Goal: Task Accomplishment & Management: Use online tool/utility

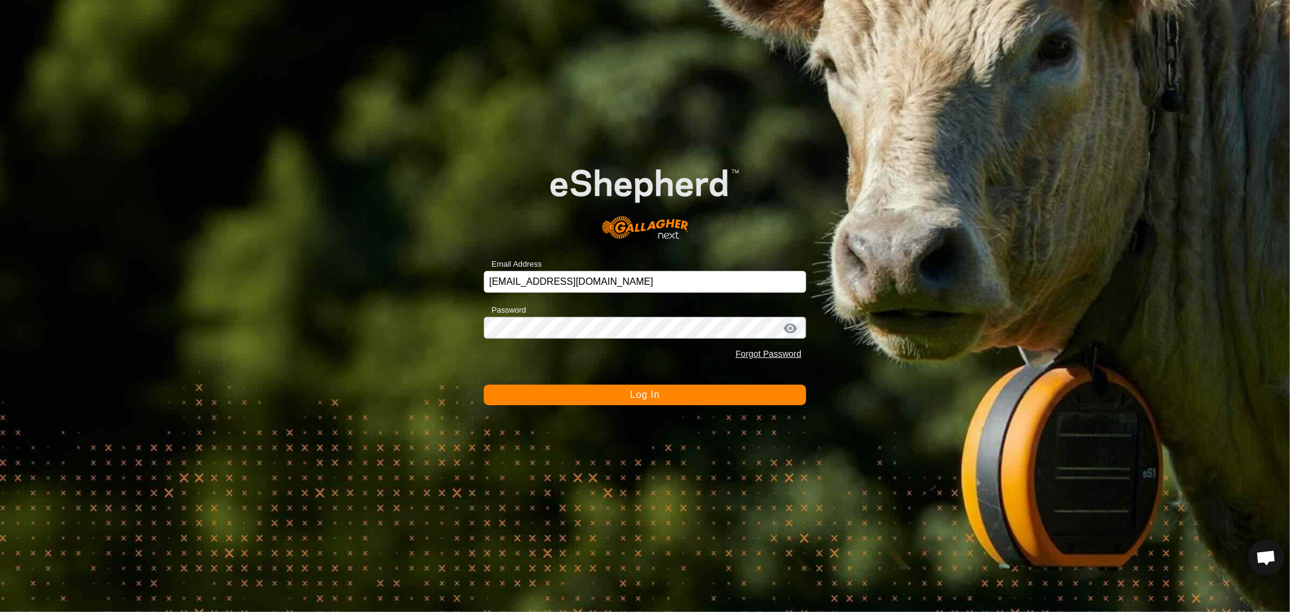
scroll to position [233, 0]
click at [667, 400] on button "Log In" at bounding box center [645, 395] width 322 height 21
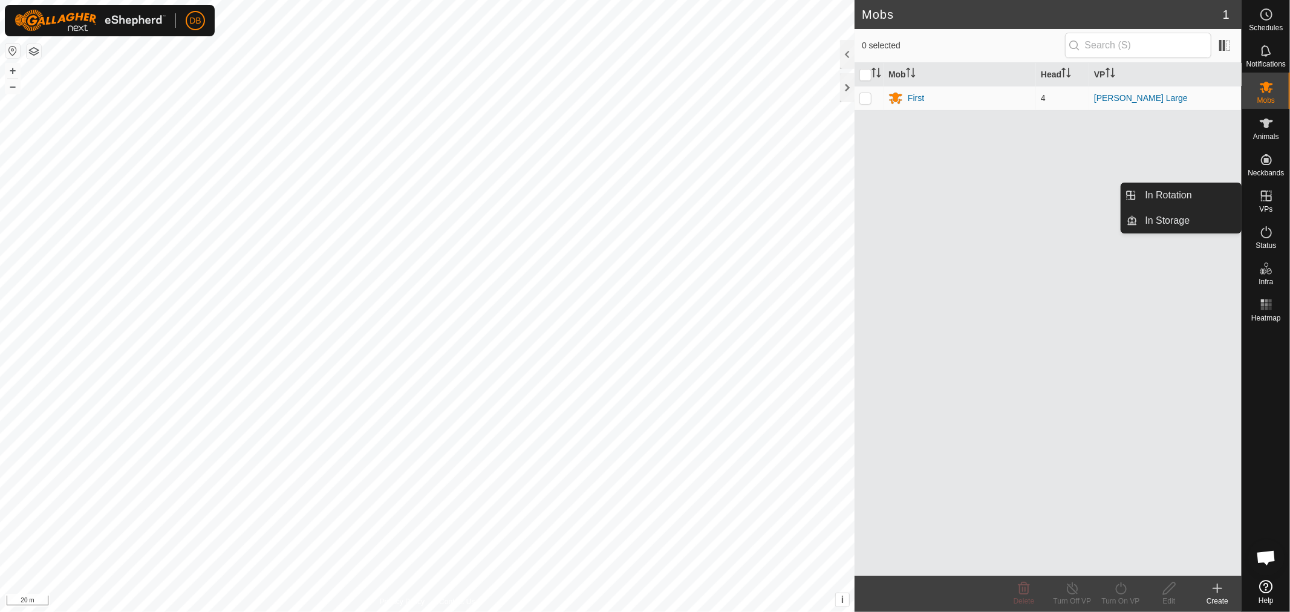
click at [1266, 201] on icon at bounding box center [1266, 196] width 15 height 15
click at [1218, 589] on icon at bounding box center [1217, 588] width 15 height 15
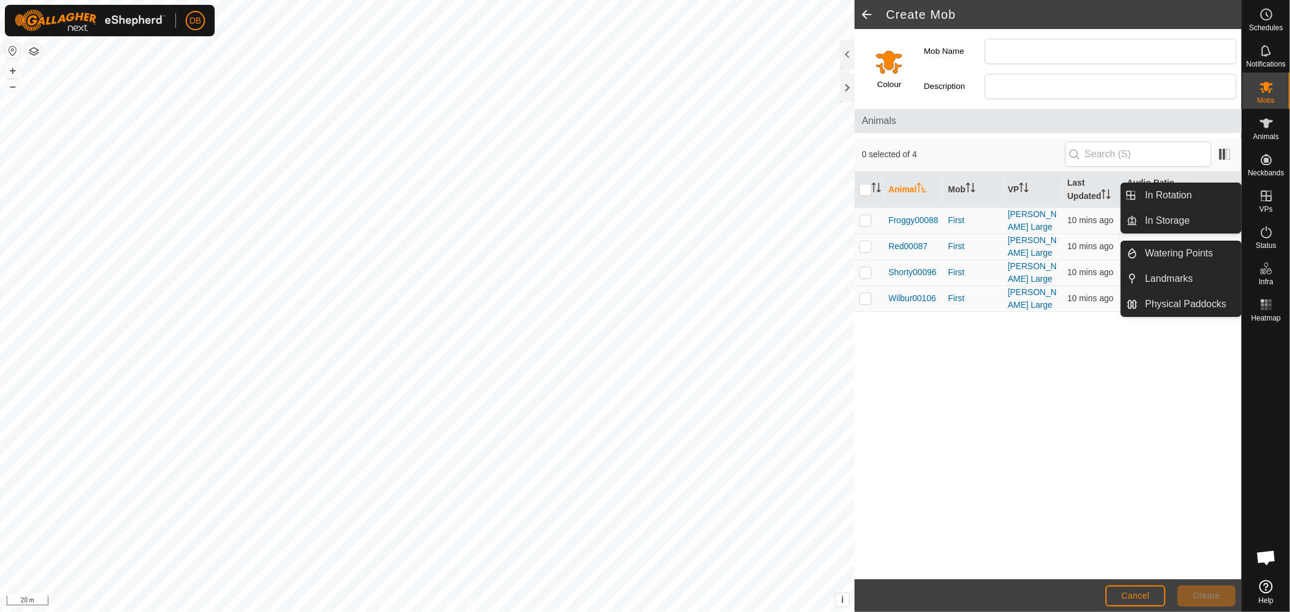
click at [1270, 203] on icon at bounding box center [1266, 196] width 15 height 15
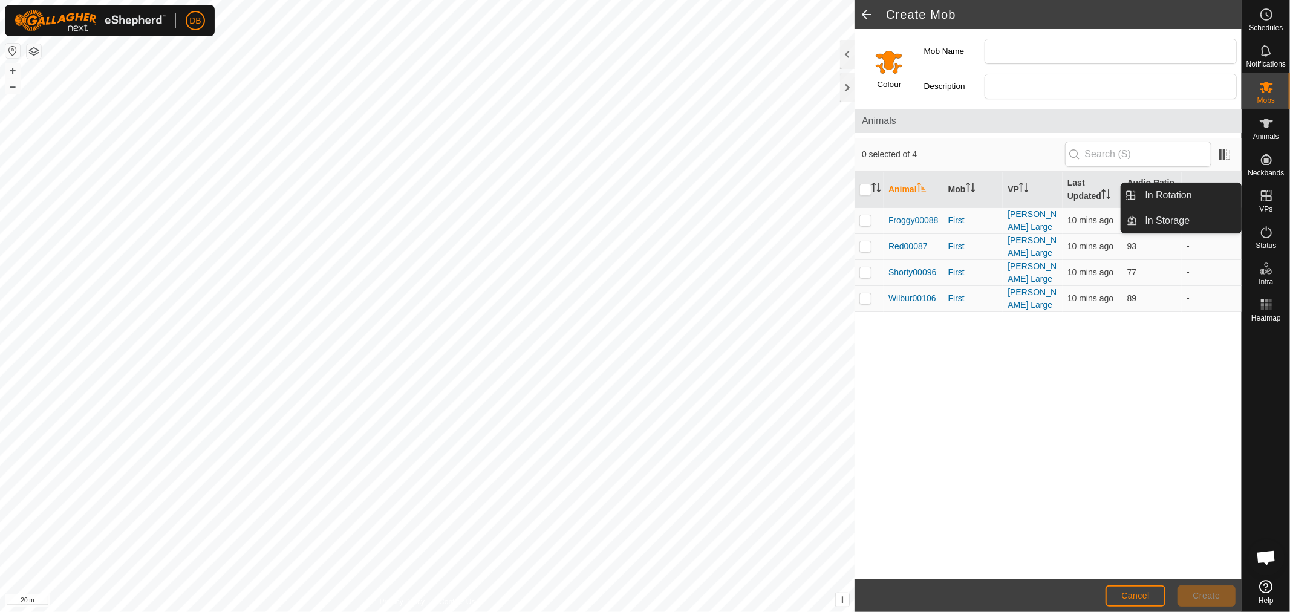
click at [1267, 197] on icon at bounding box center [1266, 196] width 15 height 15
click at [1126, 596] on span "Cancel" at bounding box center [1135, 596] width 28 height 10
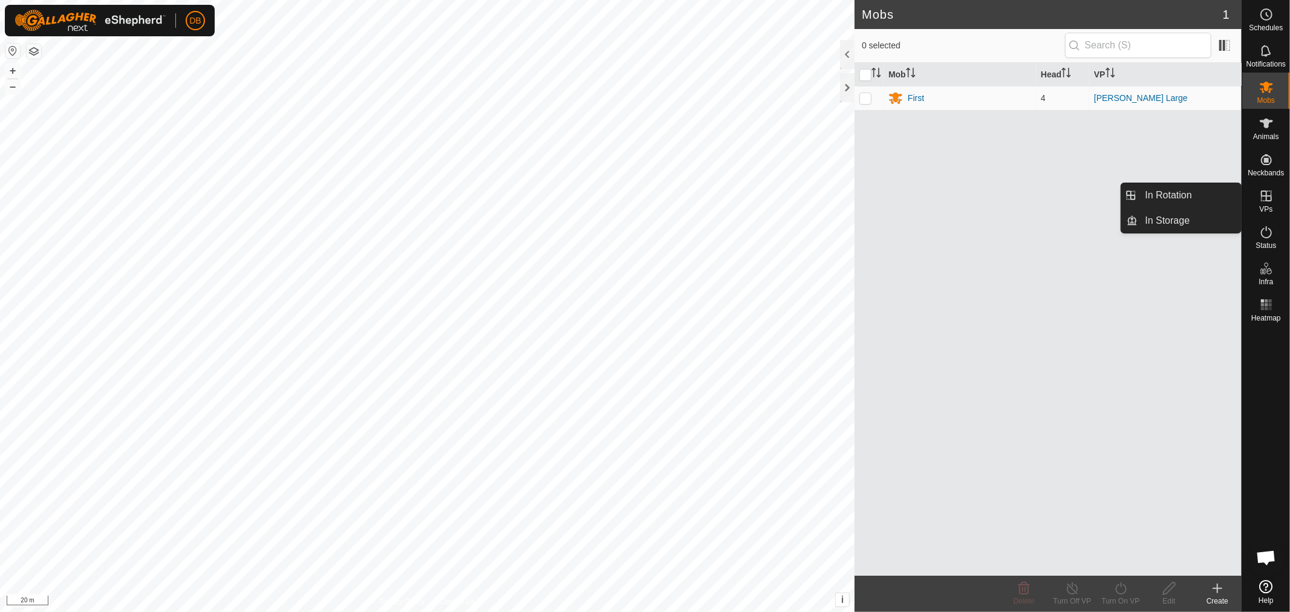
click at [1264, 187] on es-virtualpaddocks-svg-icon at bounding box center [1266, 195] width 22 height 19
click at [1151, 191] on link "In Rotation" at bounding box center [1189, 195] width 103 height 24
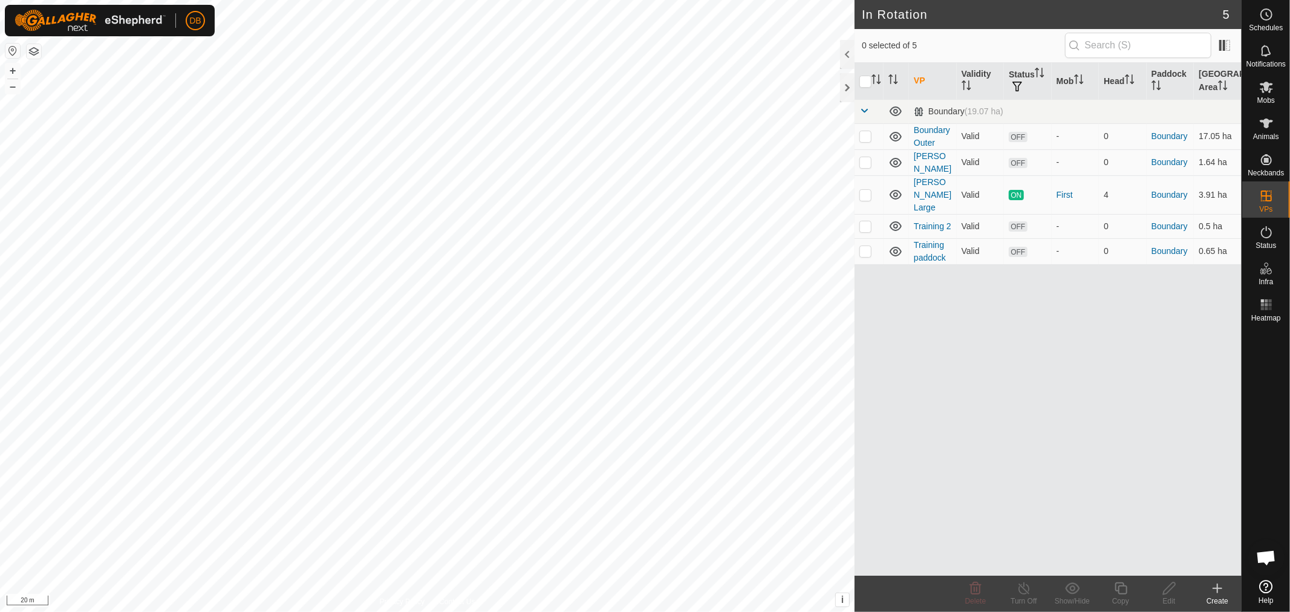
click at [1214, 587] on icon at bounding box center [1217, 588] width 15 height 15
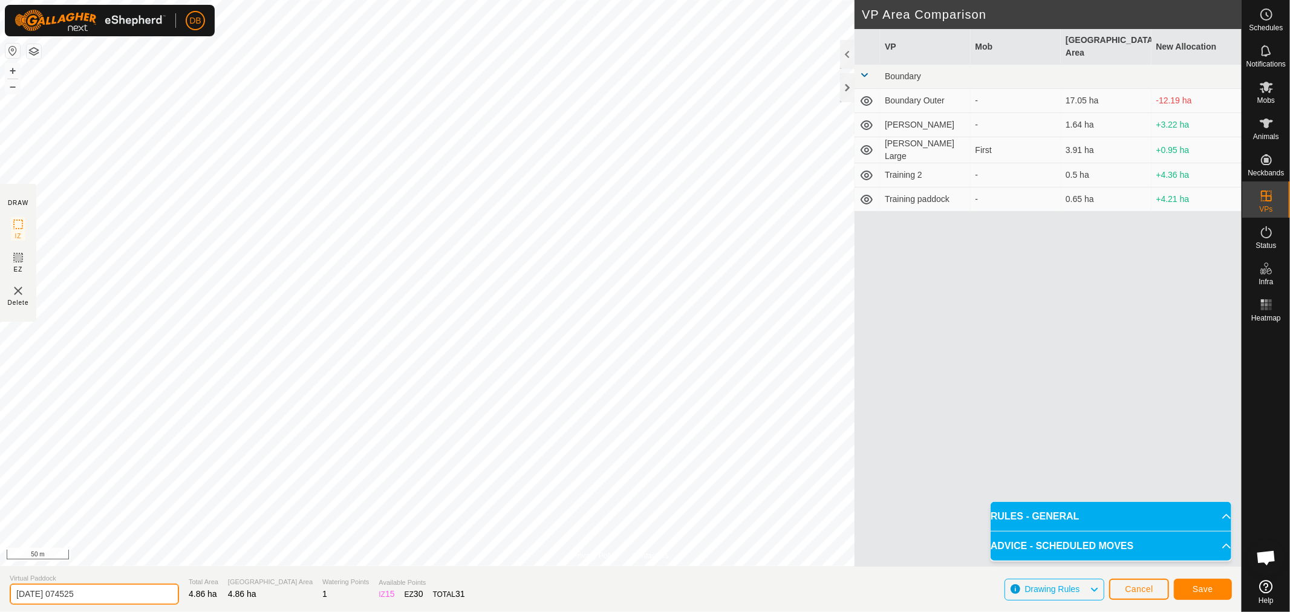
drag, startPoint x: 96, startPoint y: 594, endPoint x: 0, endPoint y: 579, distance: 96.7
click at [0, 579] on section "Virtual Paddock [DATE] 074525 Total Area 4.86 ha Grazing Area 4.86 ha Watering …" at bounding box center [620, 589] width 1241 height 46
type input "[PERSON_NAME] extn"
click at [1194, 590] on span "Save" at bounding box center [1202, 589] width 21 height 10
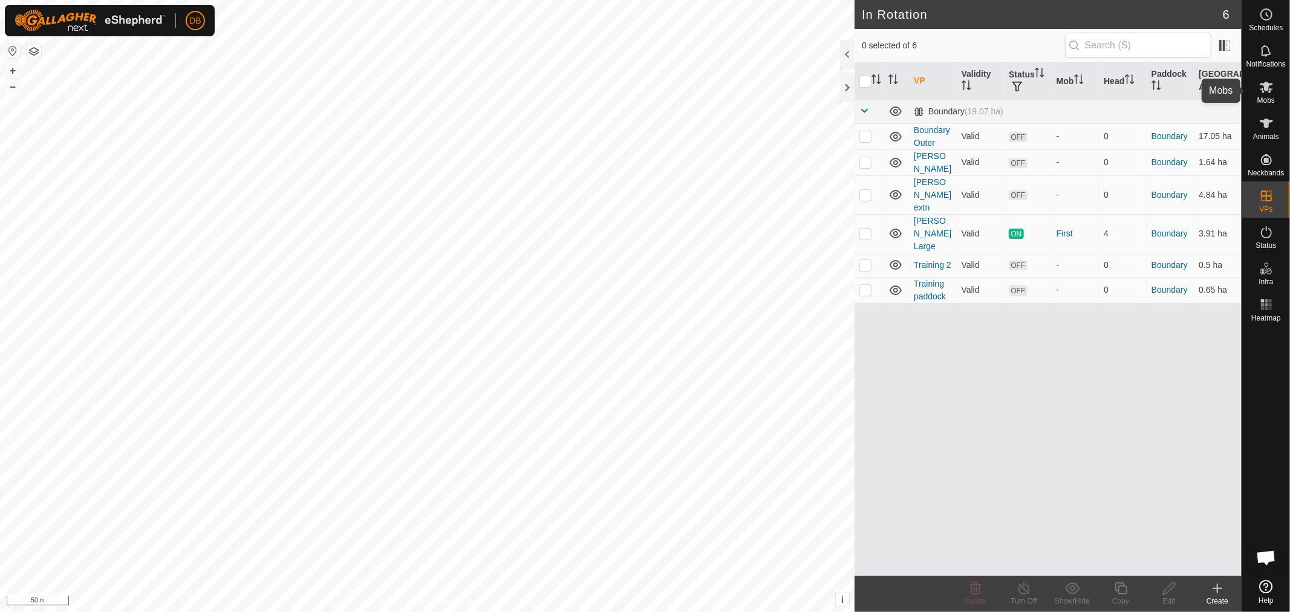
click at [1270, 88] on icon at bounding box center [1265, 87] width 13 height 11
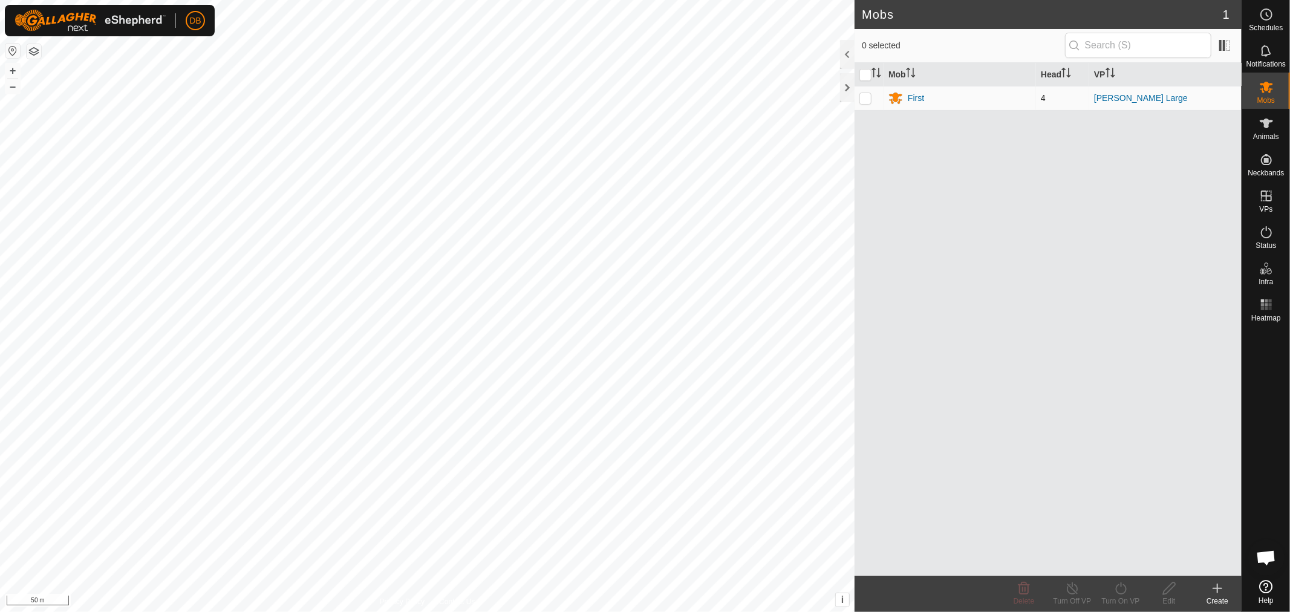
click at [867, 97] on p-checkbox at bounding box center [865, 98] width 12 height 10
checkbox input "true"
click at [1120, 589] on icon at bounding box center [1120, 588] width 15 height 15
click at [1116, 561] on link "Now" at bounding box center [1157, 562] width 120 height 24
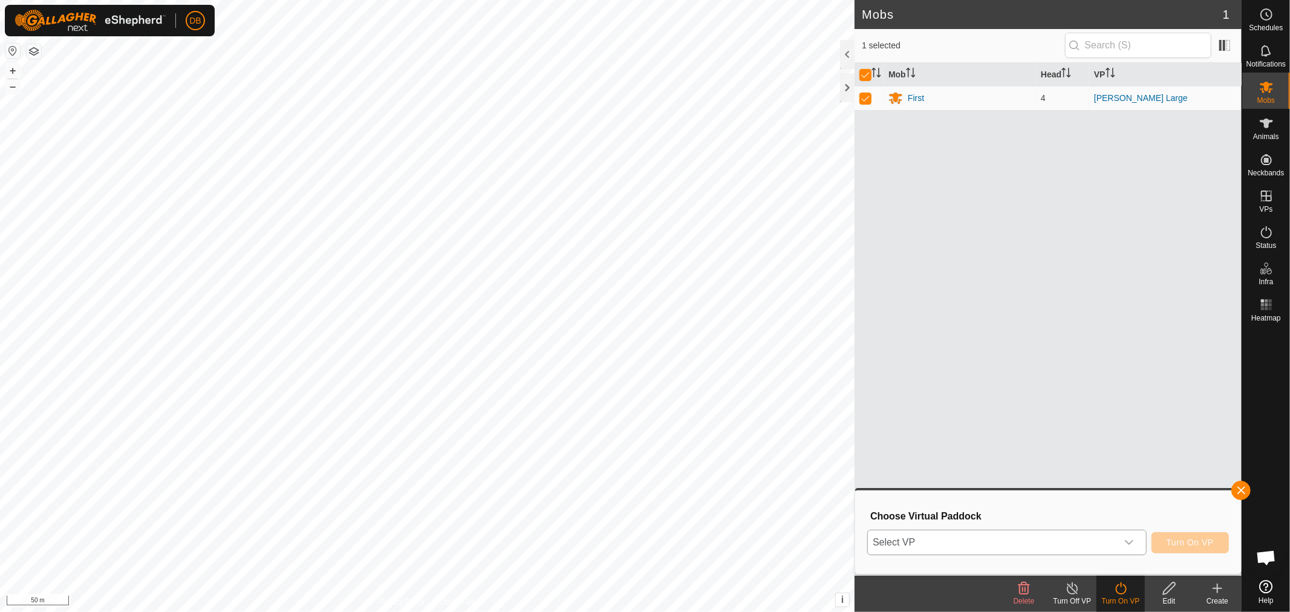
click at [1131, 540] on icon "dropdown trigger" at bounding box center [1129, 543] width 10 height 10
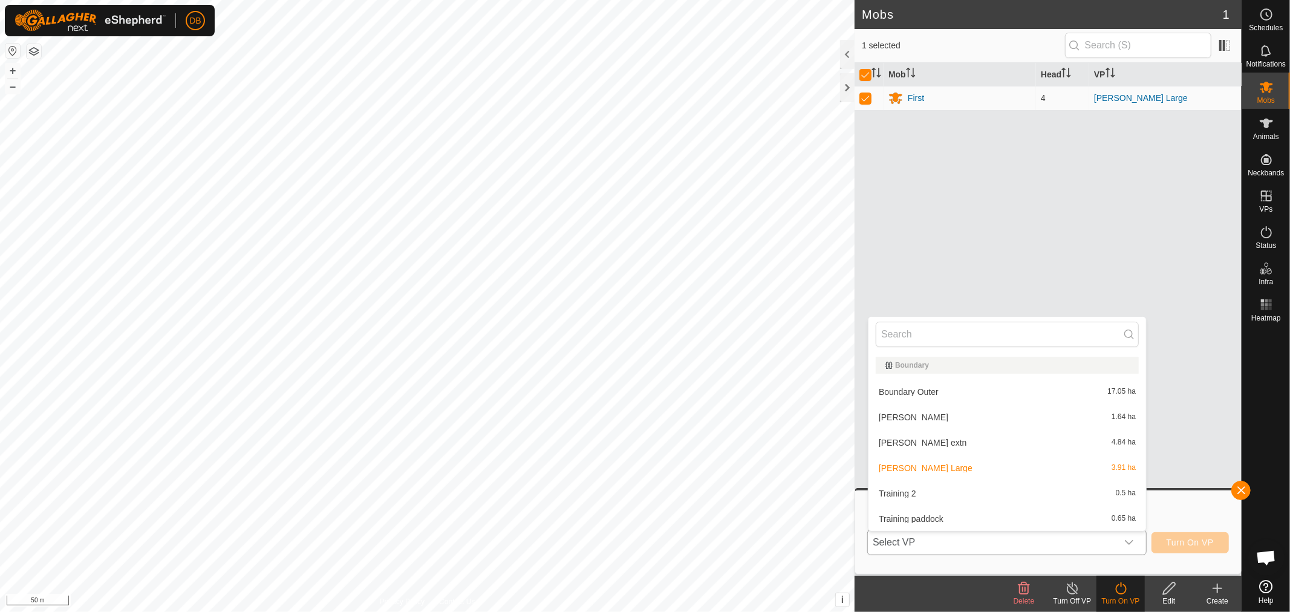
click at [906, 437] on li "[PERSON_NAME] extn 4.84 ha" at bounding box center [1007, 443] width 278 height 24
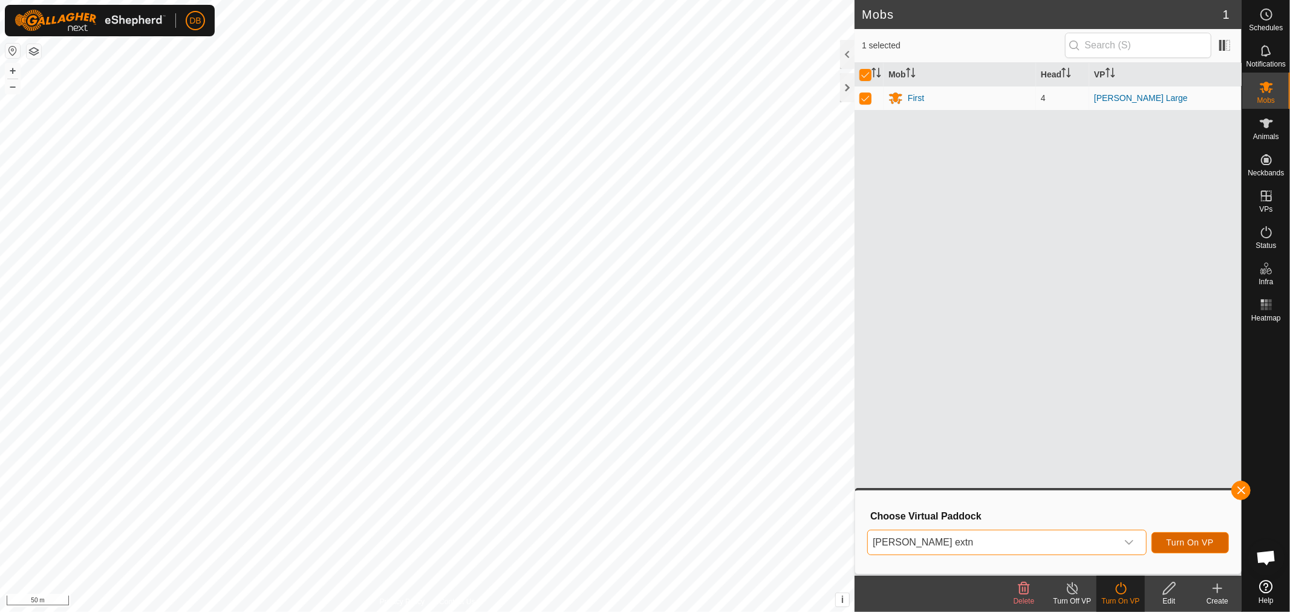
click at [1192, 536] on button "Turn On VP" at bounding box center [1189, 542] width 77 height 21
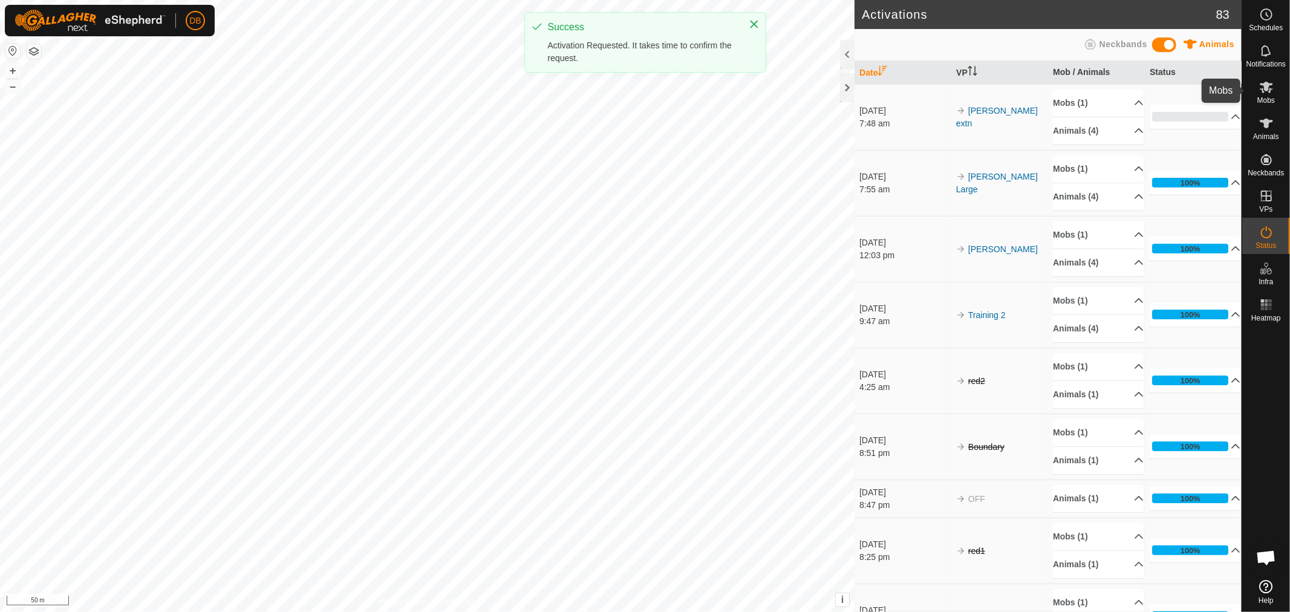
click at [1261, 87] on icon at bounding box center [1266, 87] width 15 height 15
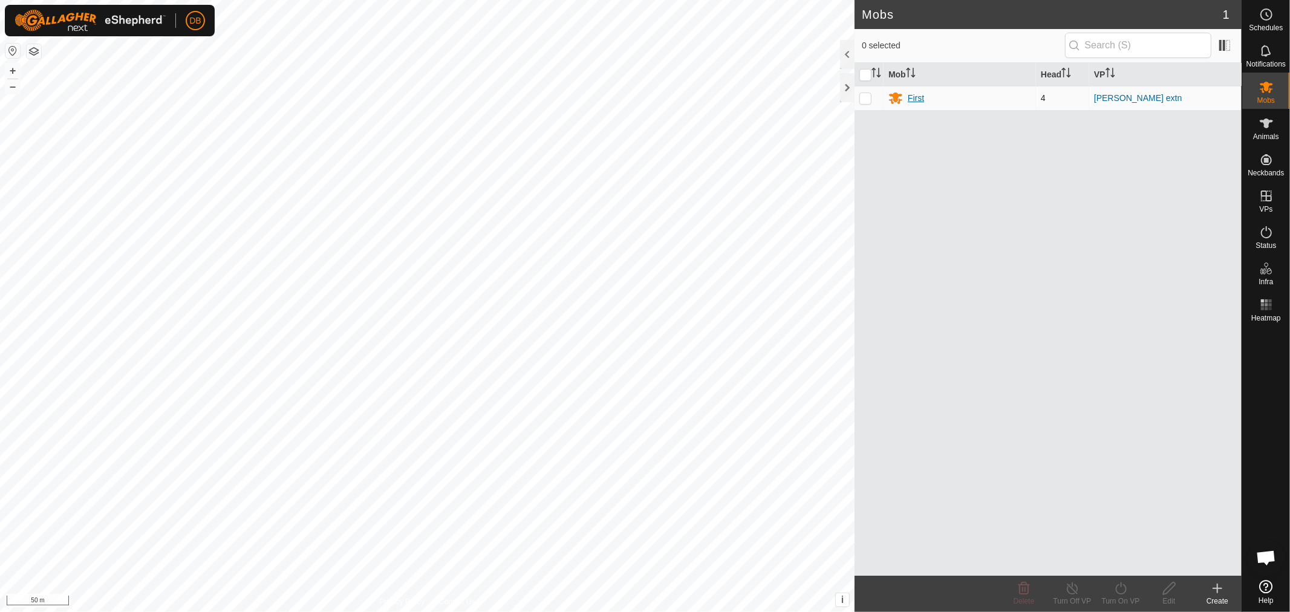
click at [917, 96] on div "First" at bounding box center [916, 98] width 16 height 13
